Goal: Register for event/course

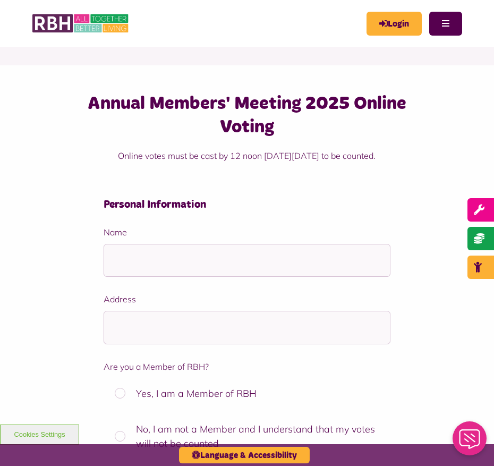
click at [49, 156] on div "Annual Members' Meeting 2025 Online Voting Online votes must be cast by 12 noon…" at bounding box center [247, 137] width 430 height 91
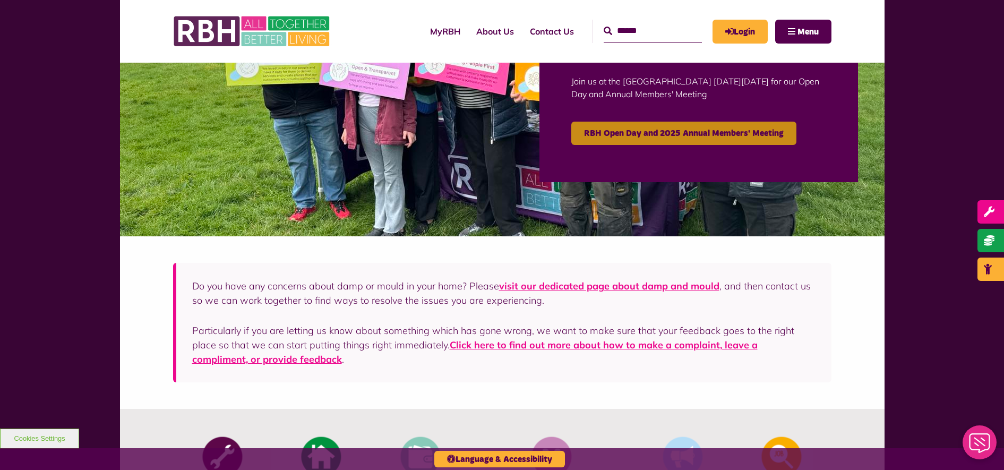
scroll to position [133, 0]
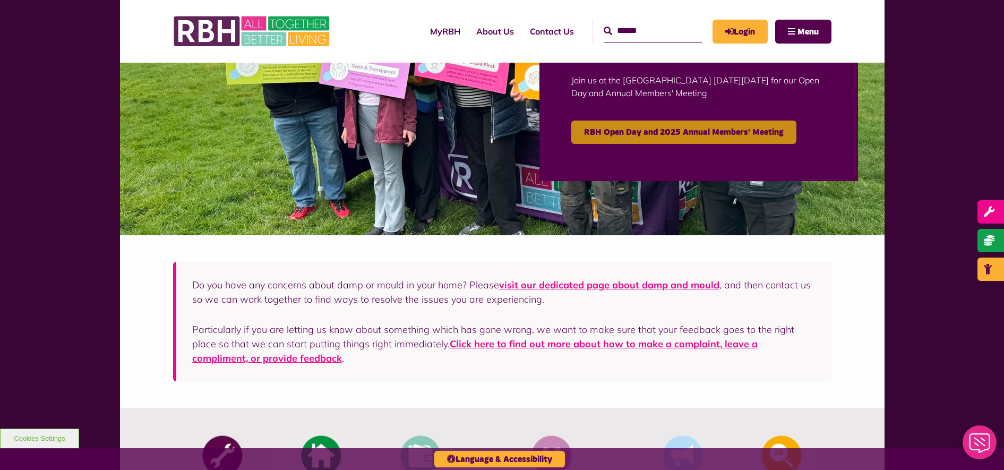
click at [683, 132] on link "RBH Open Day and 2025 Annual Members' Meeting" at bounding box center [683, 132] width 225 height 23
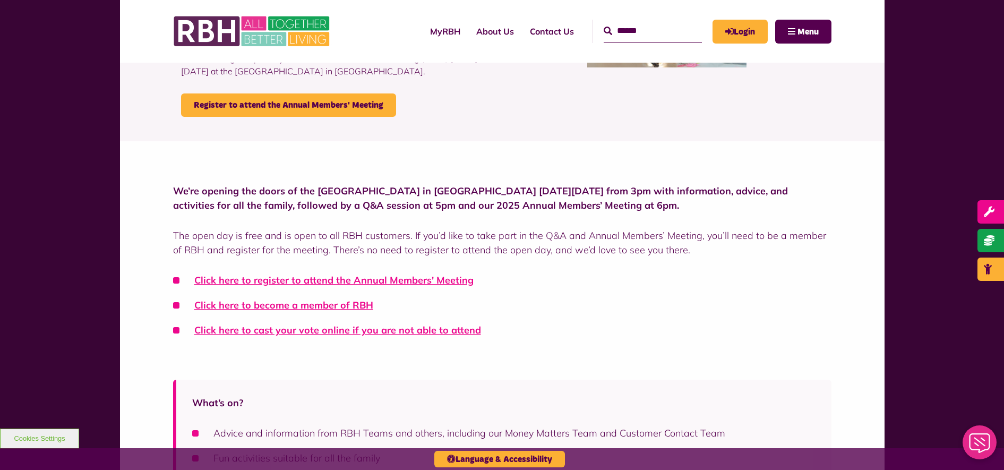
scroll to position [199, 0]
click at [299, 109] on link "Register to attend the Annual Members' Meeting" at bounding box center [288, 105] width 215 height 23
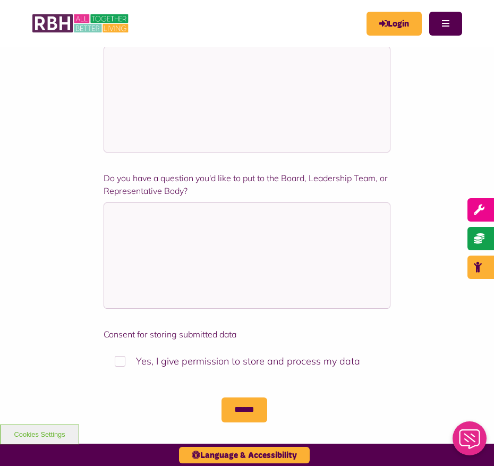
scroll to position [730, 0]
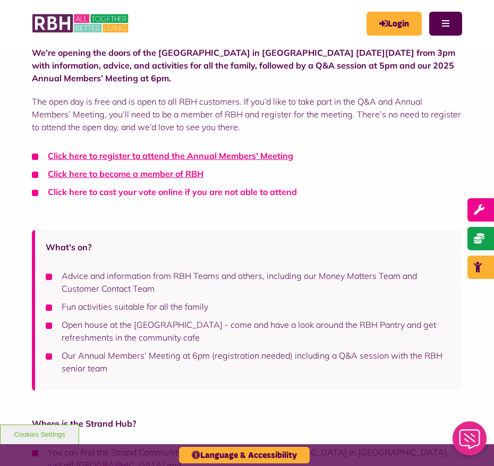
click at [168, 193] on link "Click here to cast your vote online if you are not able to attend" at bounding box center [172, 191] width 249 height 11
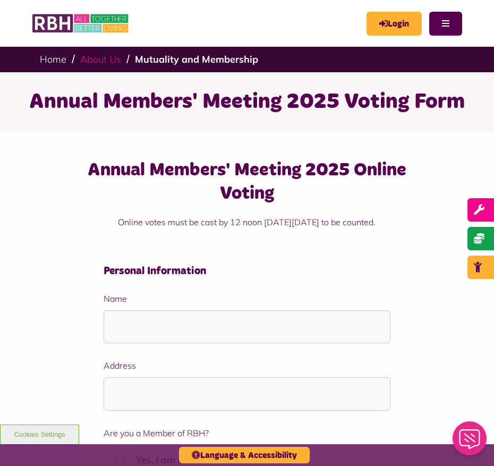
click at [107, 58] on link "About Us" at bounding box center [100, 59] width 41 height 12
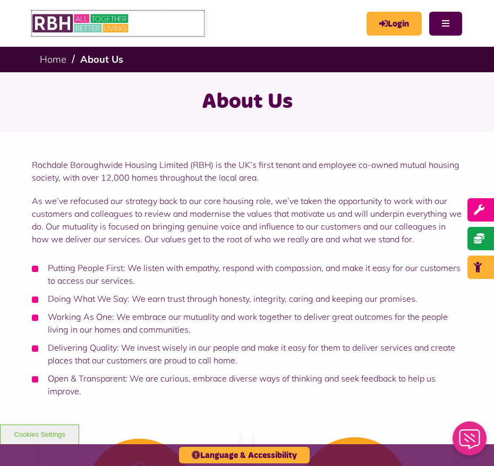
click at [78, 21] on img at bounding box center [81, 23] width 98 height 25
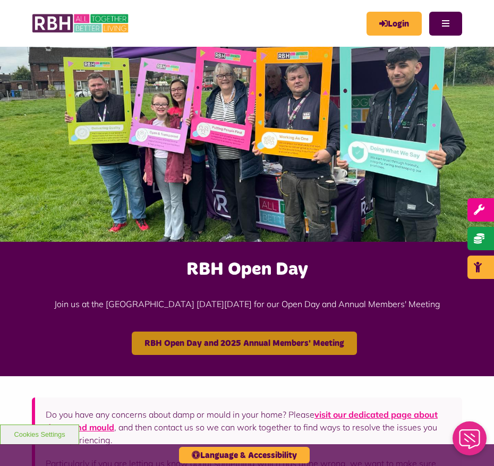
click at [236, 334] on link "RBH Open Day and 2025 Annual Members' Meeting" at bounding box center [244, 342] width 225 height 23
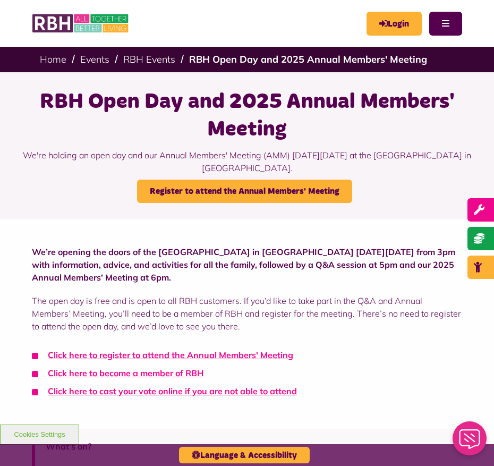
click at [56, 234] on div "We’re opening the doors of the [GEOGRAPHIC_DATA] in [GEOGRAPHIC_DATA] [DATE][DA…" at bounding box center [247, 321] width 494 height 205
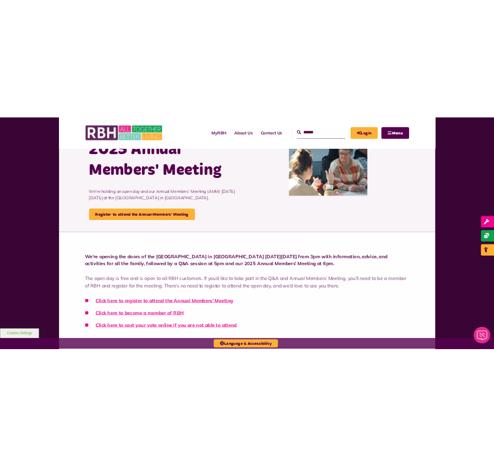
scroll to position [265, 0]
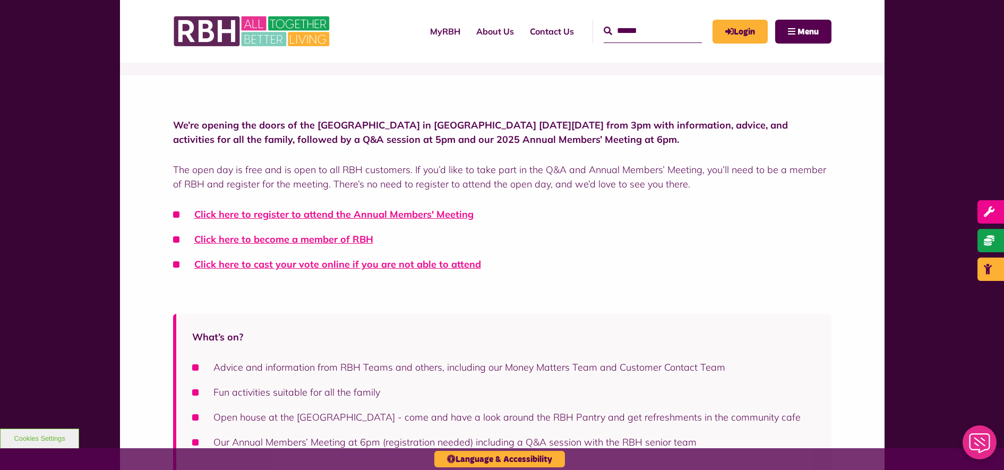
click at [493, 248] on ul "Click here to register to attend the Annual Members' Meeting Click here to beco…" at bounding box center [502, 239] width 658 height 64
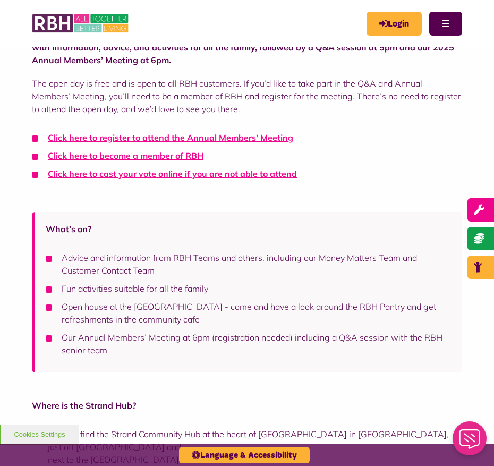
scroll to position [199, 0]
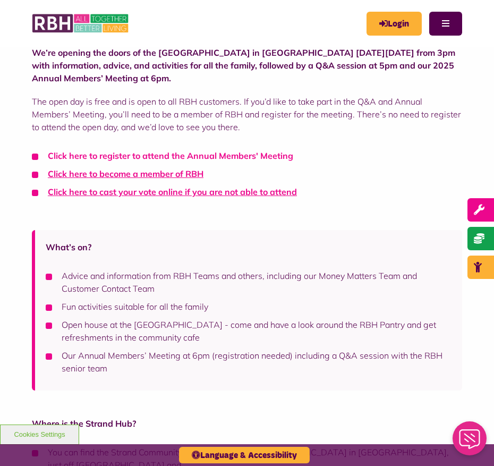
click at [203, 156] on link "Click here to register to attend the Annual Members' Meeting" at bounding box center [170, 155] width 245 height 11
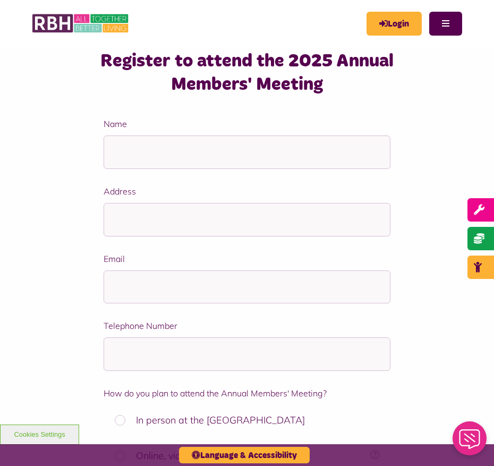
scroll to position [265, 0]
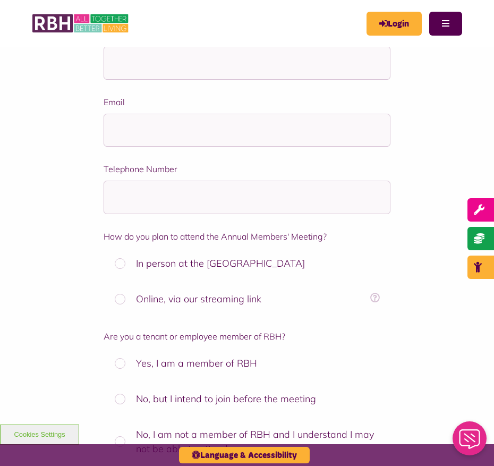
click at [51, 234] on div "Name Address Email Ok got it!" at bounding box center [247, 423] width 430 height 925
click at [57, 196] on div "Name Address Email Ok got it!" at bounding box center [247, 423] width 430 height 925
click at [64, 185] on div "Name Address Email Ok got it!" at bounding box center [247, 423] width 430 height 925
